Goal: Navigation & Orientation: Go to known website

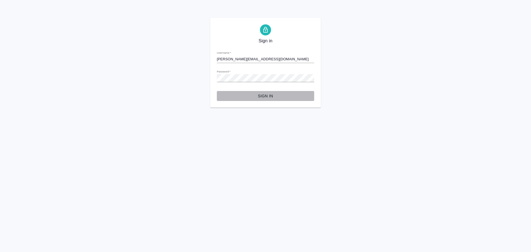
click at [273, 95] on span "Sign in" at bounding box center [265, 96] width 88 height 7
